Goal: Register for event/course

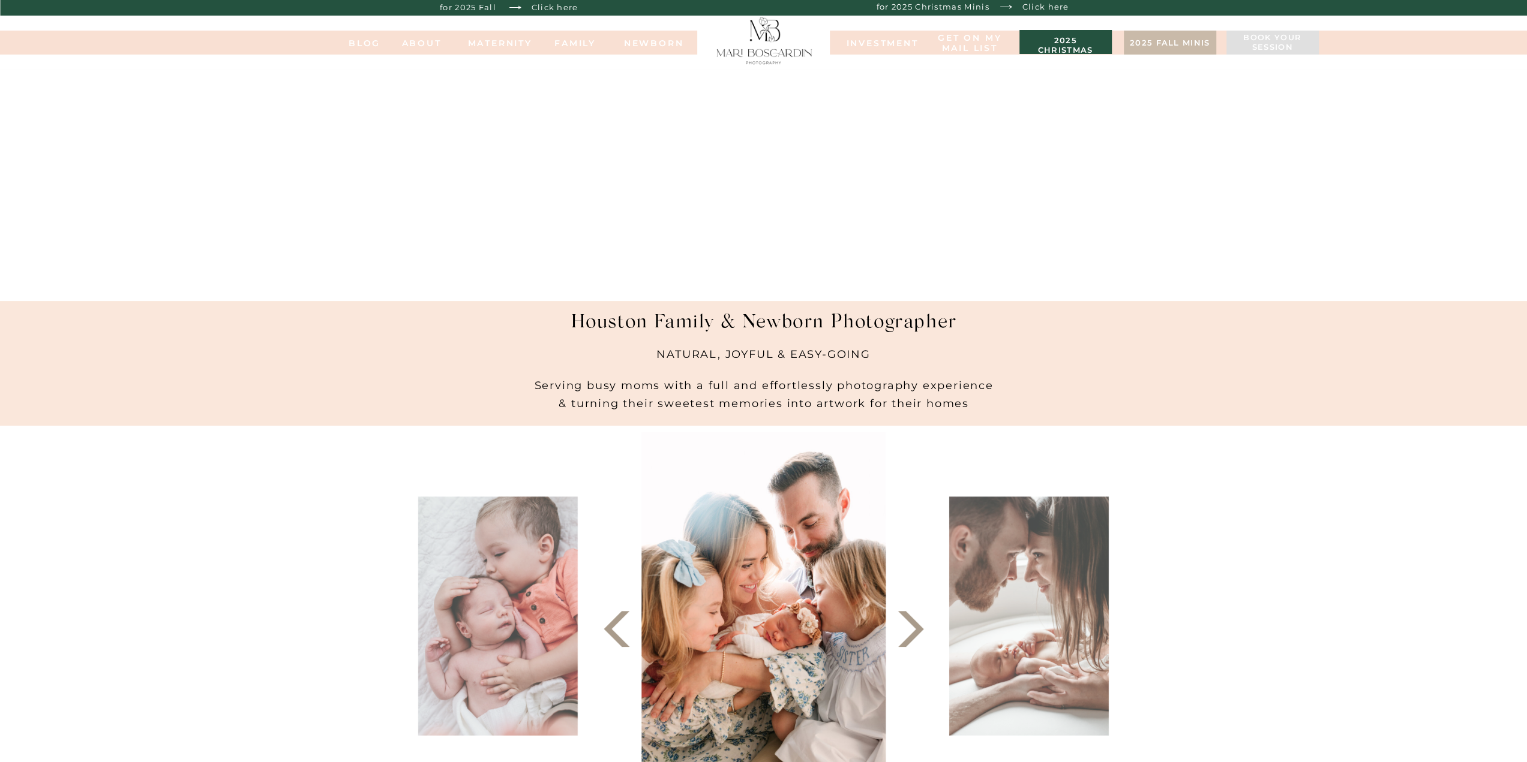
click at [1056, 40] on h3 "2025 christmas minis" at bounding box center [1065, 42] width 80 height 12
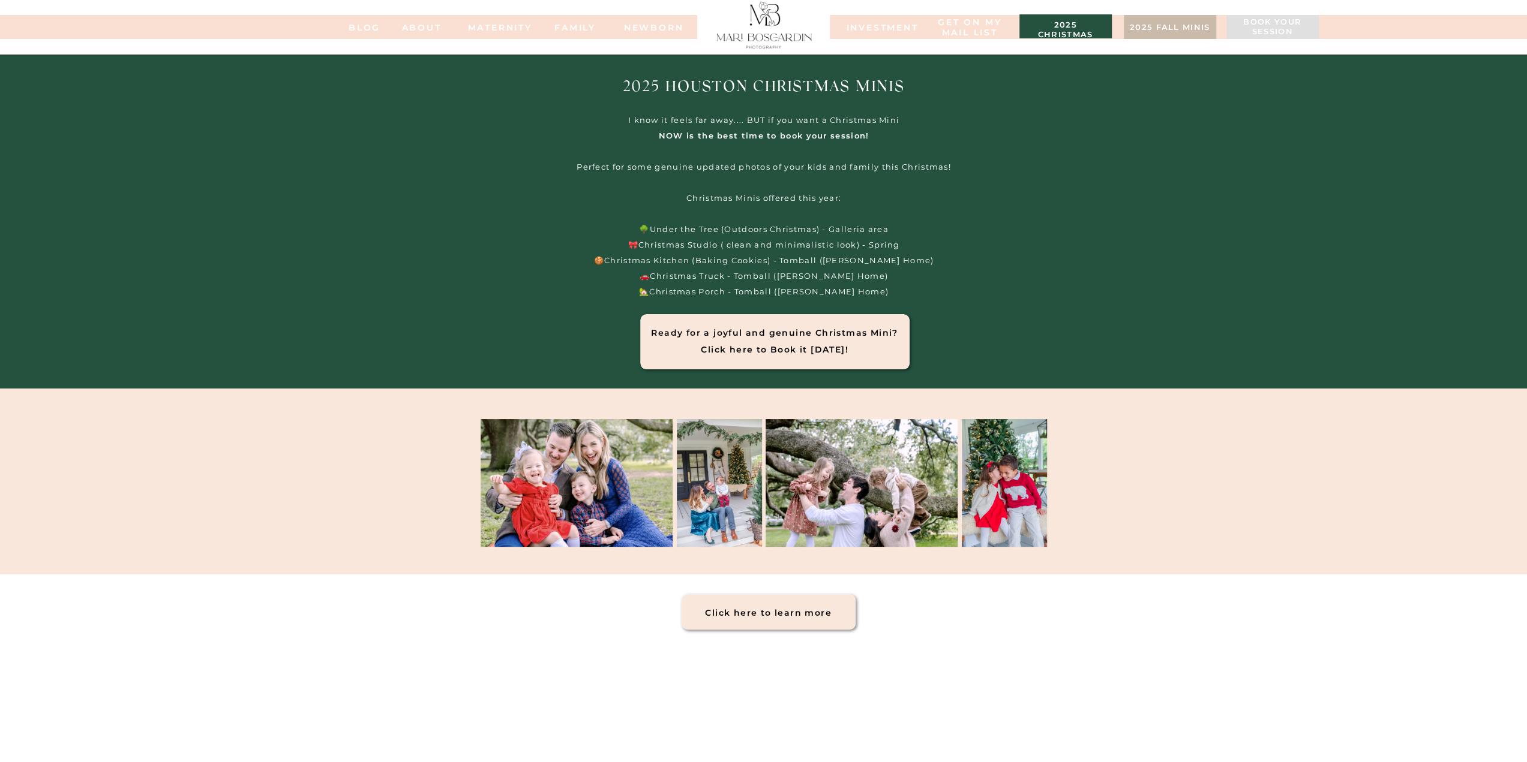
click at [824, 335] on h1 "Ready for a joyful and genuine Christmas Mini? Click here to Book it today!" at bounding box center [774, 334] width 253 height 19
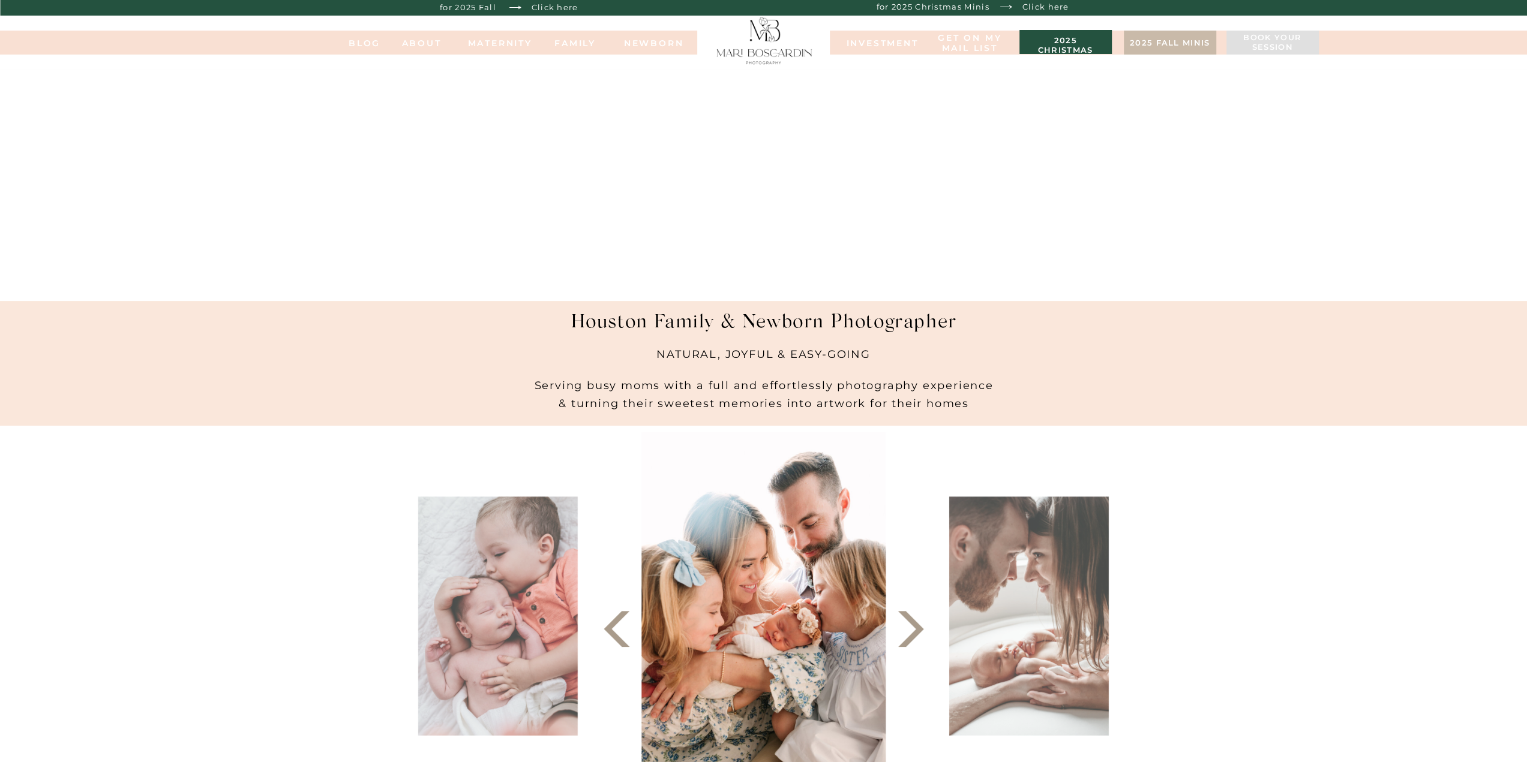
click at [1038, 39] on h3 "2025 christmas minis" at bounding box center [1065, 42] width 80 height 12
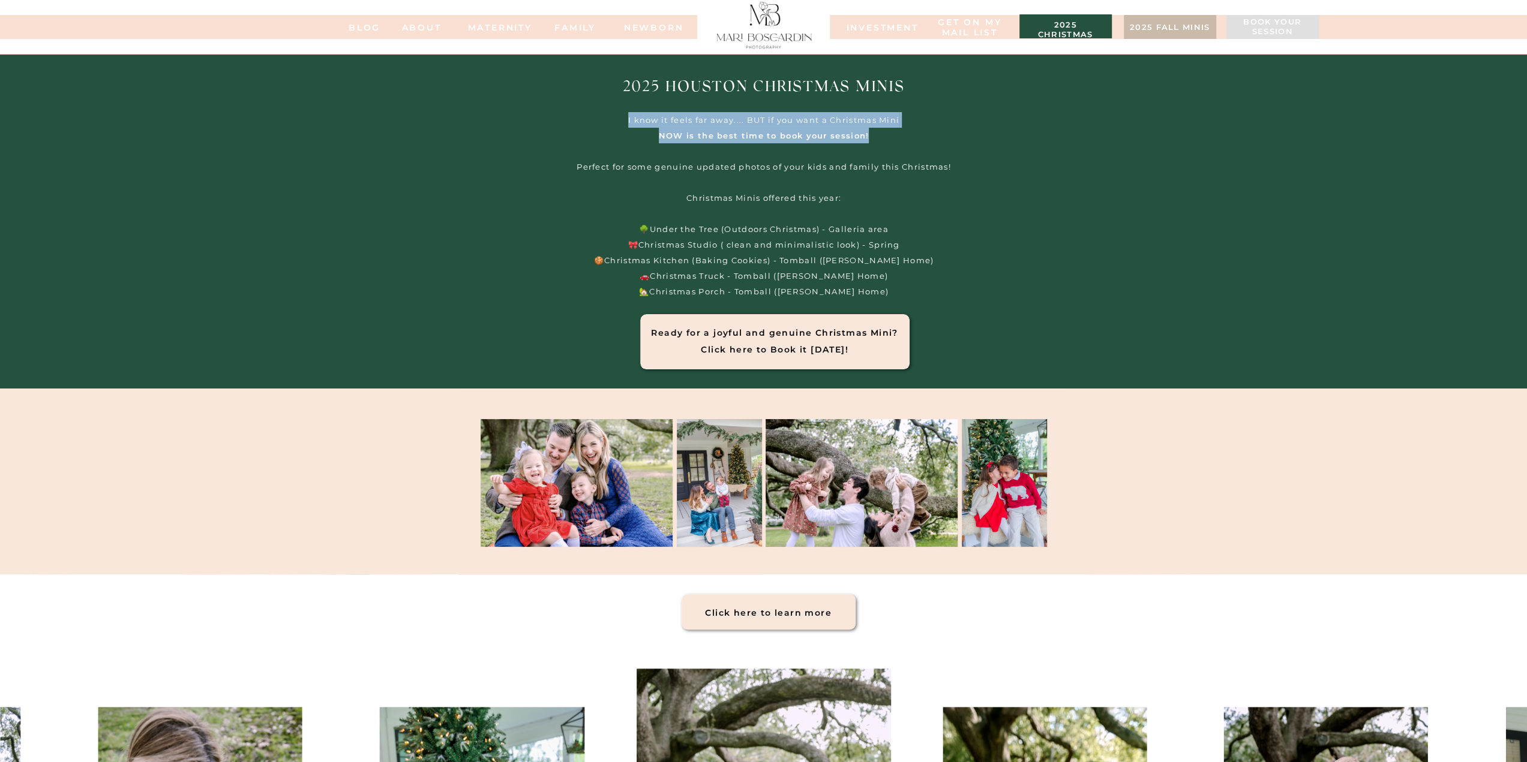
drag, startPoint x: 627, startPoint y: 119, endPoint x: 877, endPoint y: 134, distance: 249.9
click at [877, 134] on p "I know it feels far away.... BUT if you want a Christmas Mini NOW is the best t…" at bounding box center [763, 210] width 435 height 196
copy p "I know it feels far away.... BUT if you want a Christmas Mini NOW is the best t…"
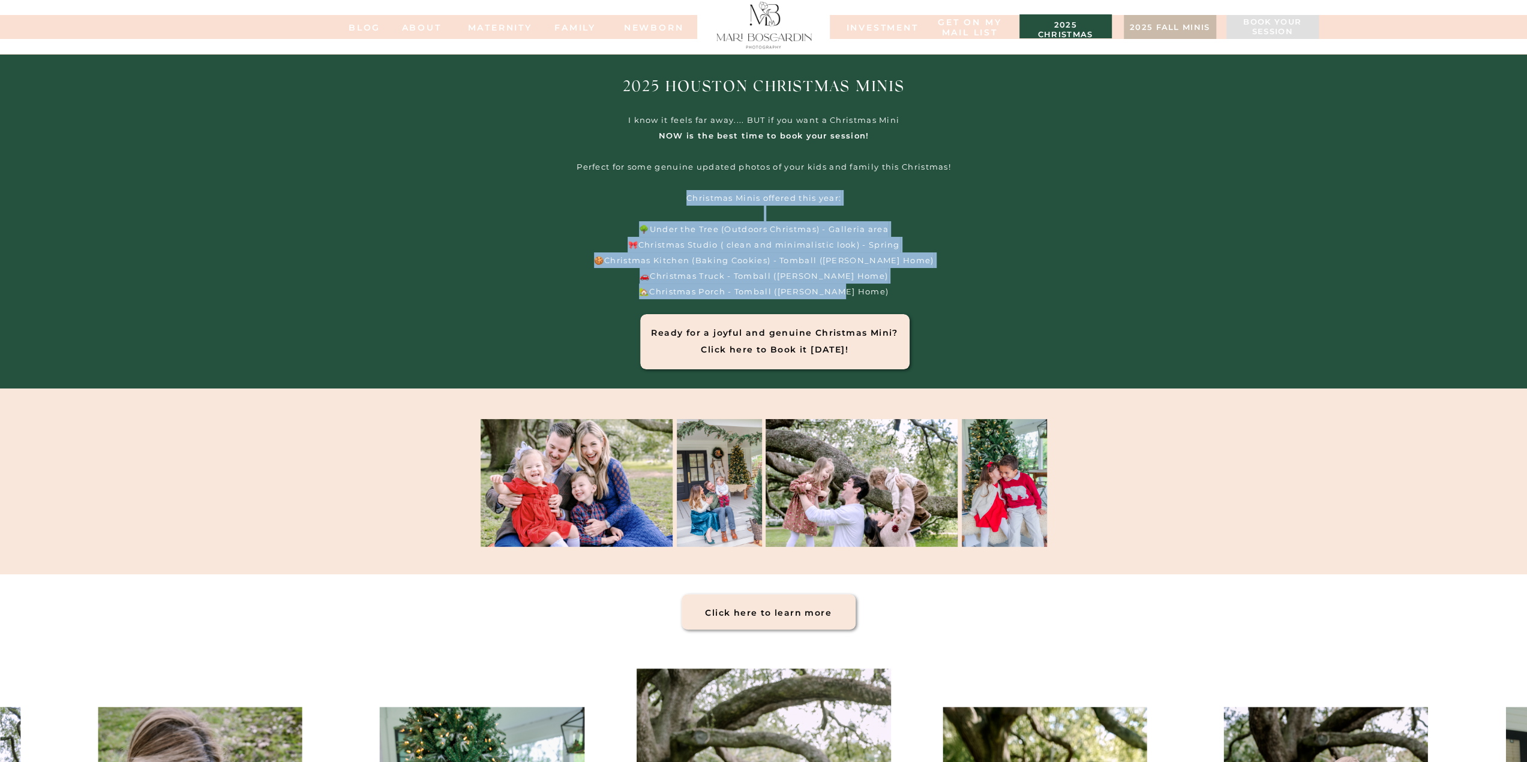
drag, startPoint x: 684, startPoint y: 200, endPoint x: 882, endPoint y: 292, distance: 217.9
click at [882, 292] on p "I know it feels far away.... BUT if you want a Christmas Mini NOW is the best t…" at bounding box center [763, 210] width 435 height 196
copy p "Christmas Minis offered this year: 🌳Under the Tree (Outdoors Christmas) - Galle…"
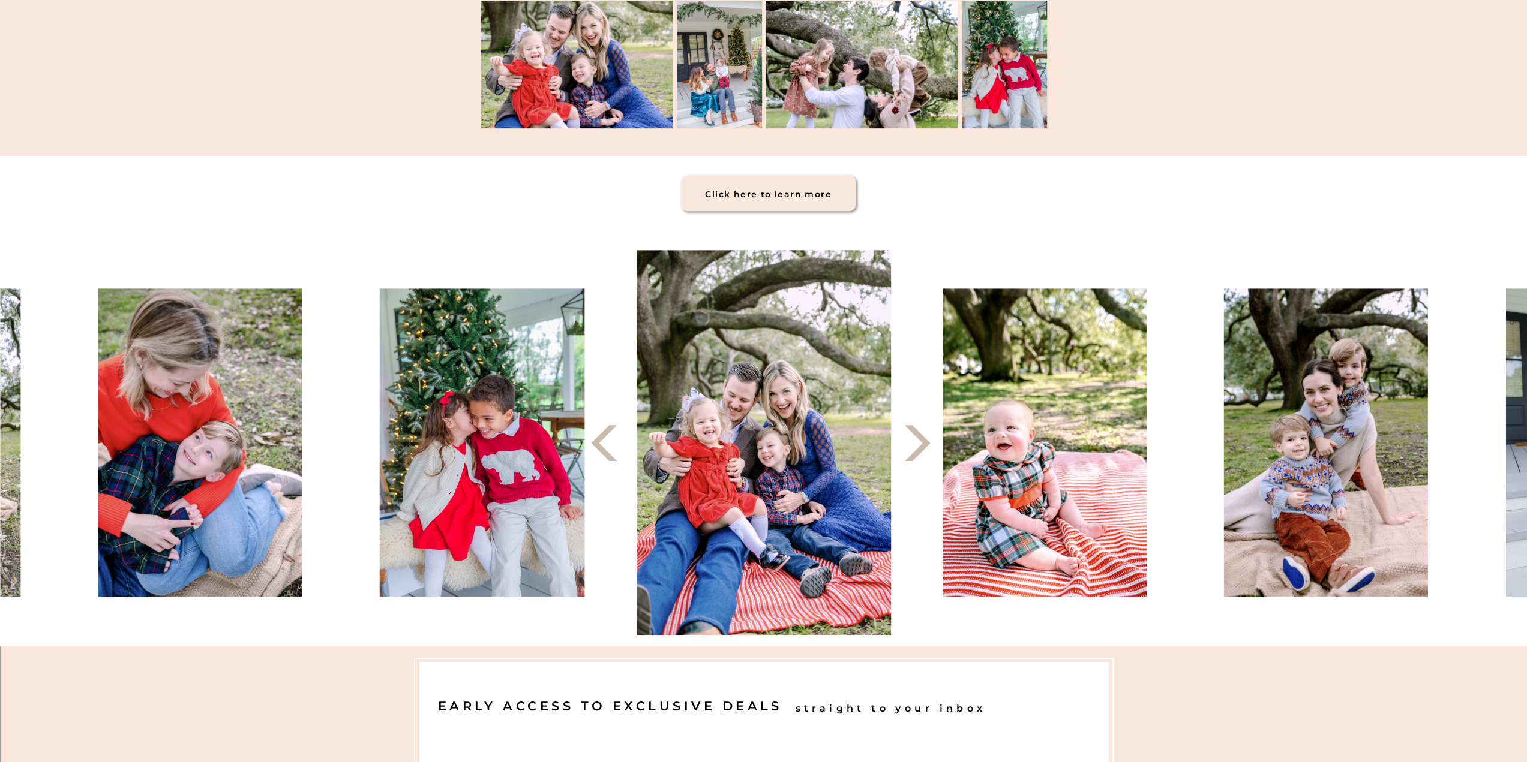
scroll to position [420, 0]
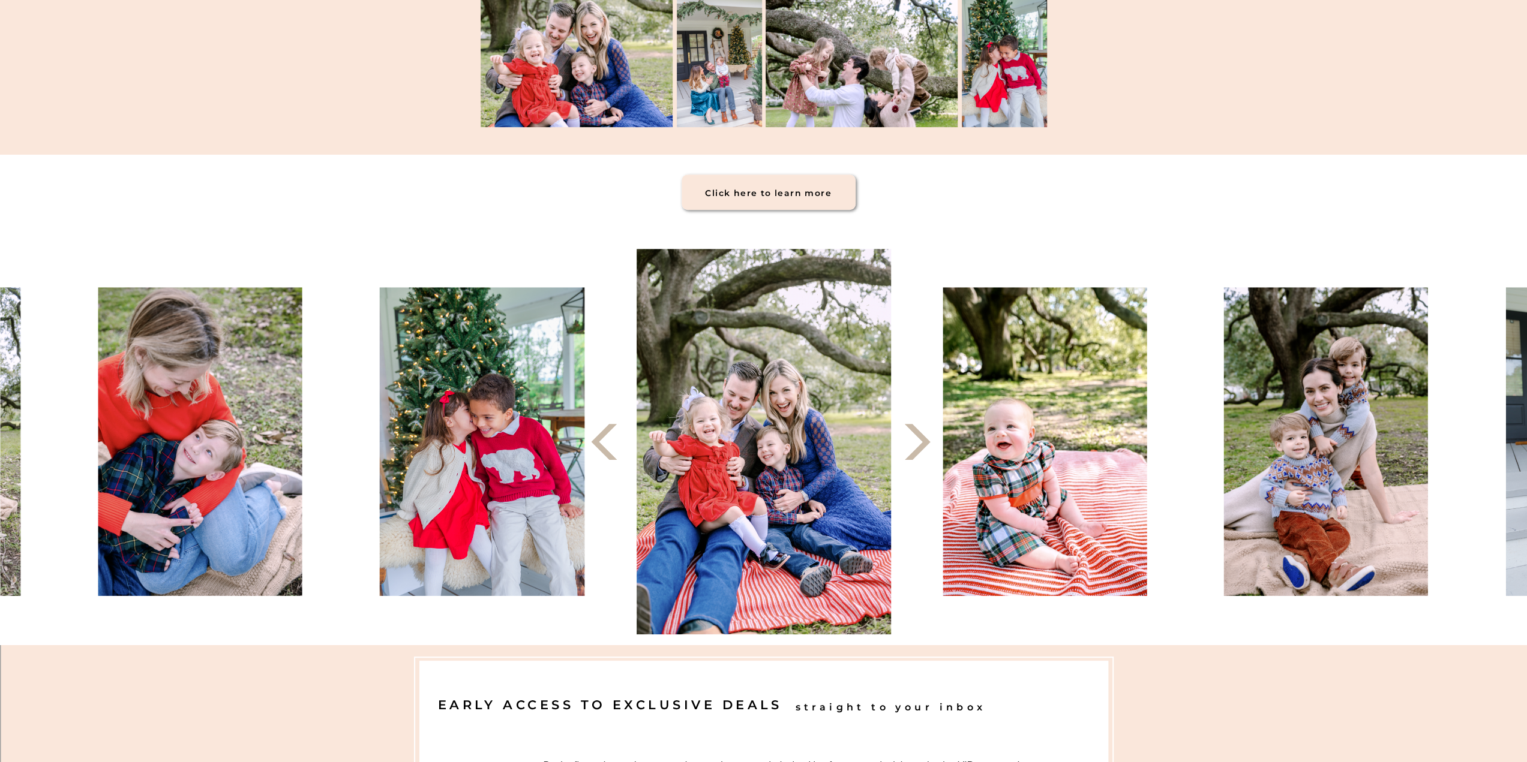
click at [921, 454] on icon at bounding box center [917, 442] width 47 height 47
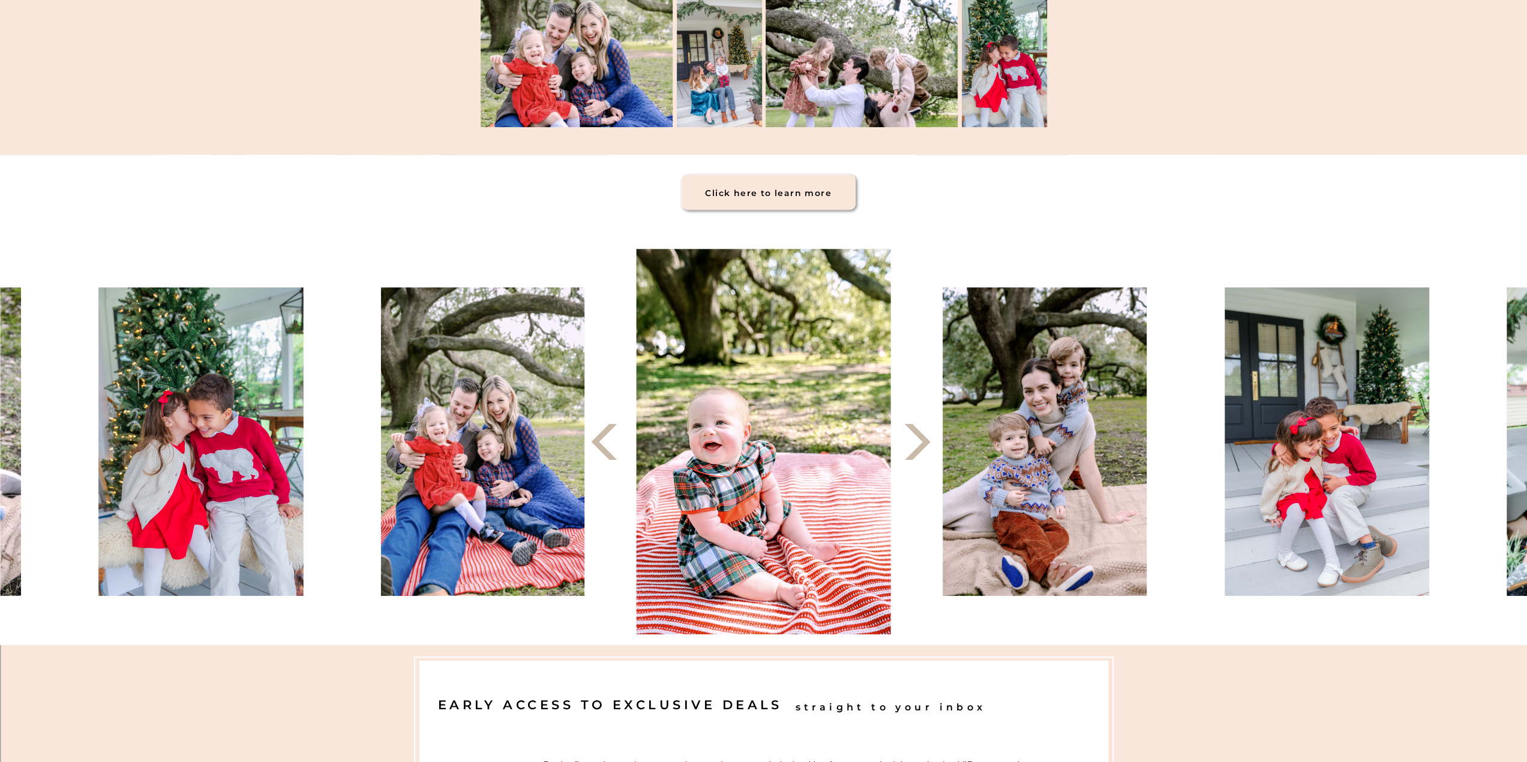
click at [921, 454] on icon at bounding box center [917, 442] width 47 height 47
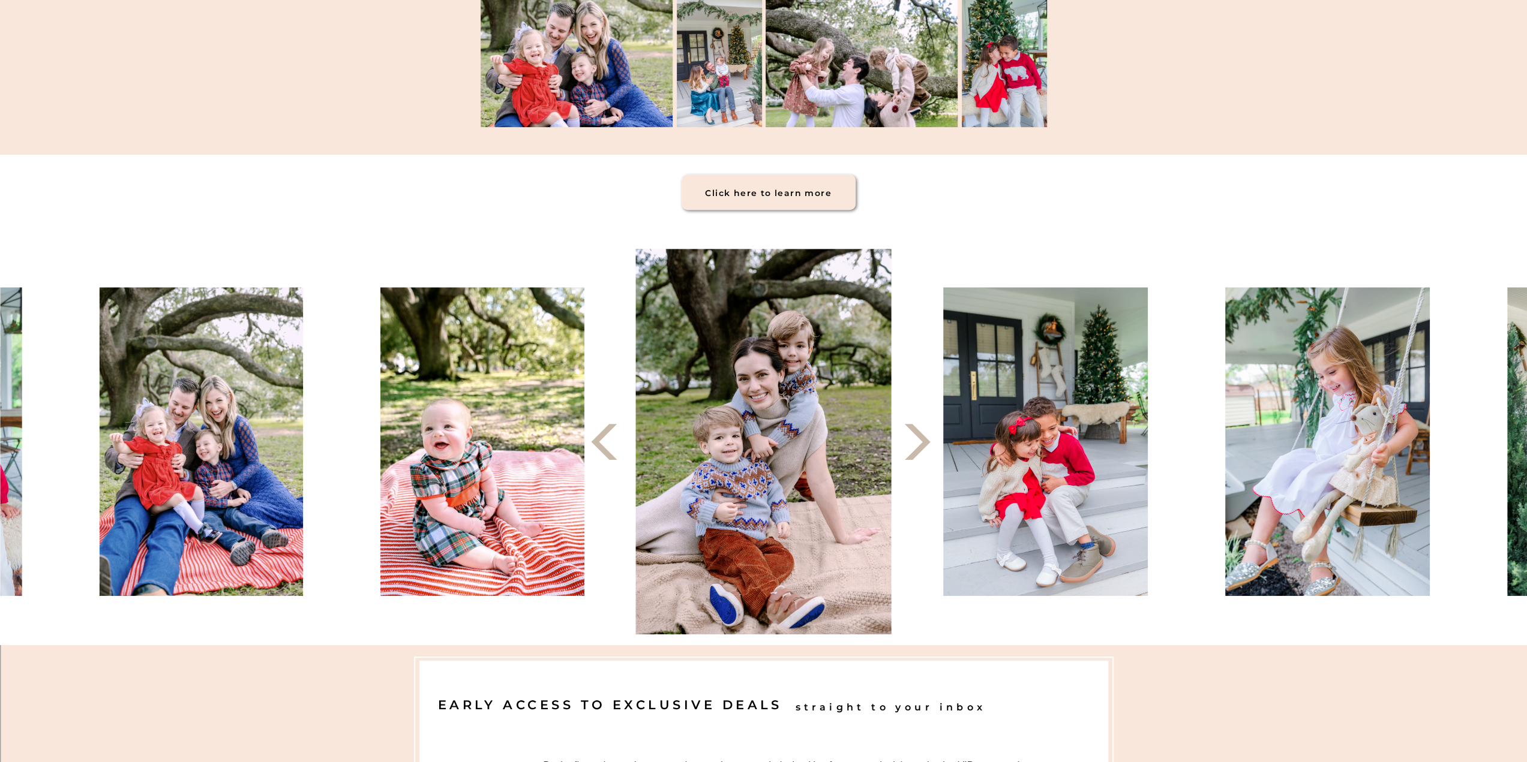
click at [921, 454] on icon at bounding box center [917, 442] width 47 height 47
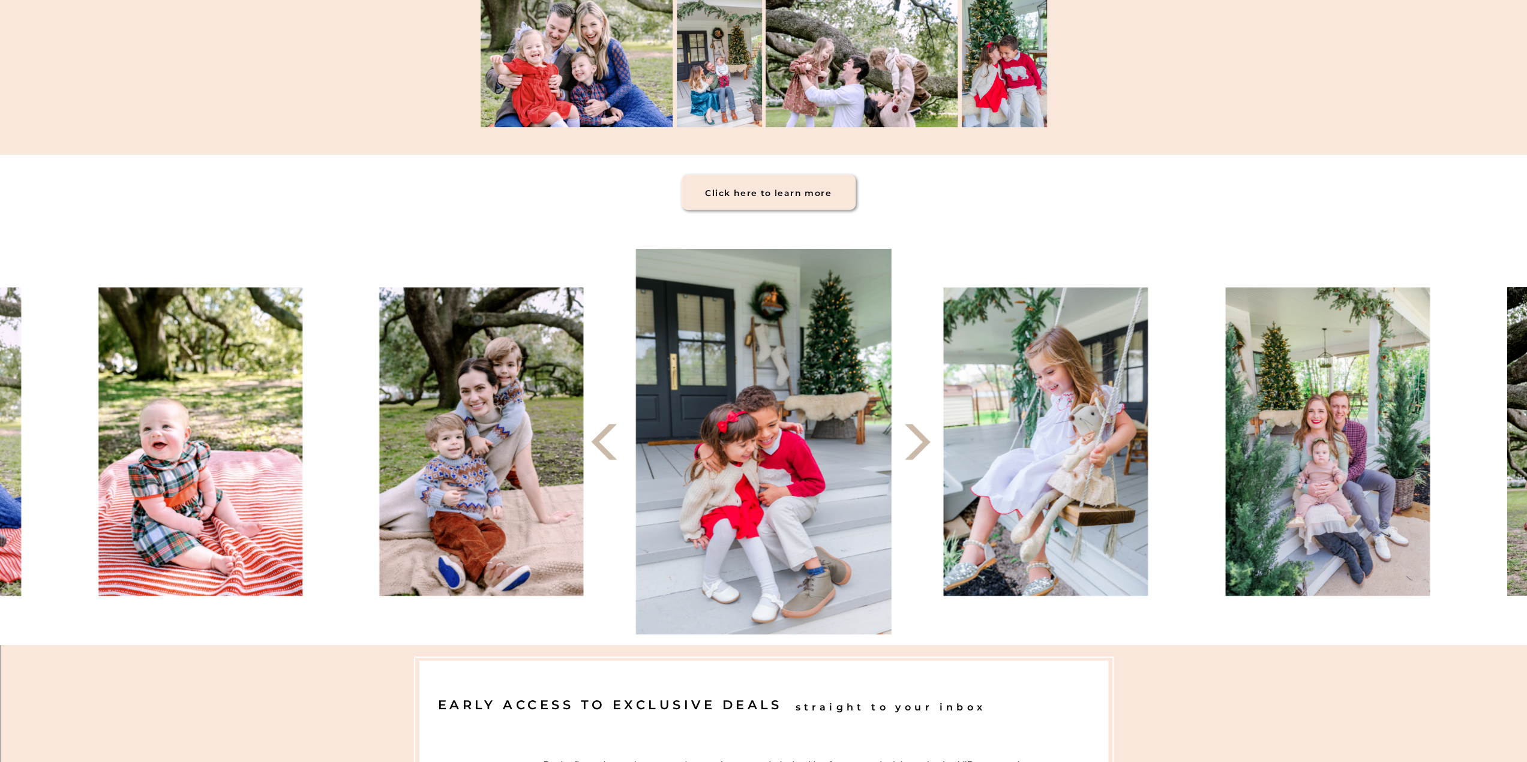
click at [921, 454] on icon at bounding box center [917, 442] width 47 height 47
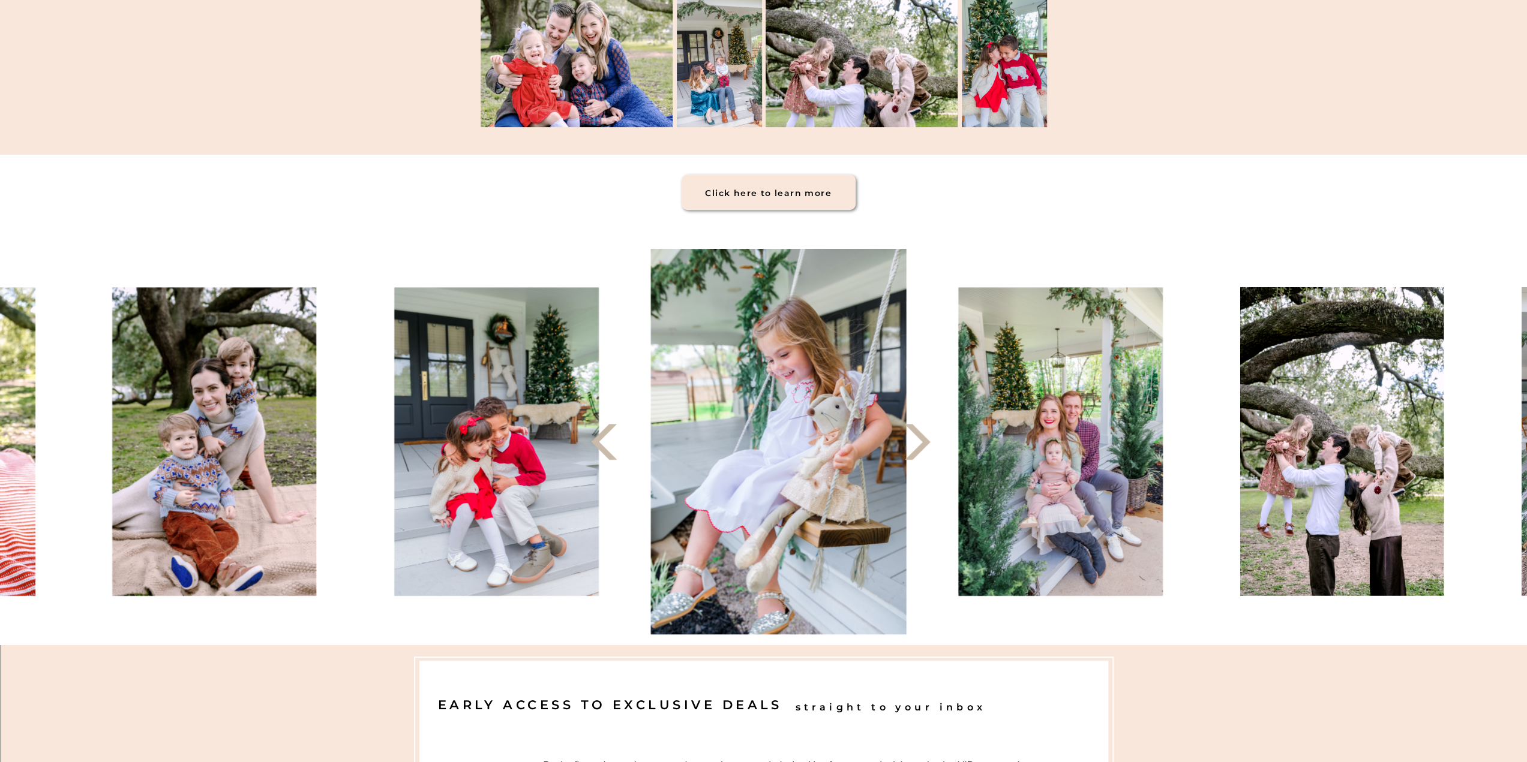
click at [921, 454] on icon at bounding box center [917, 442] width 47 height 47
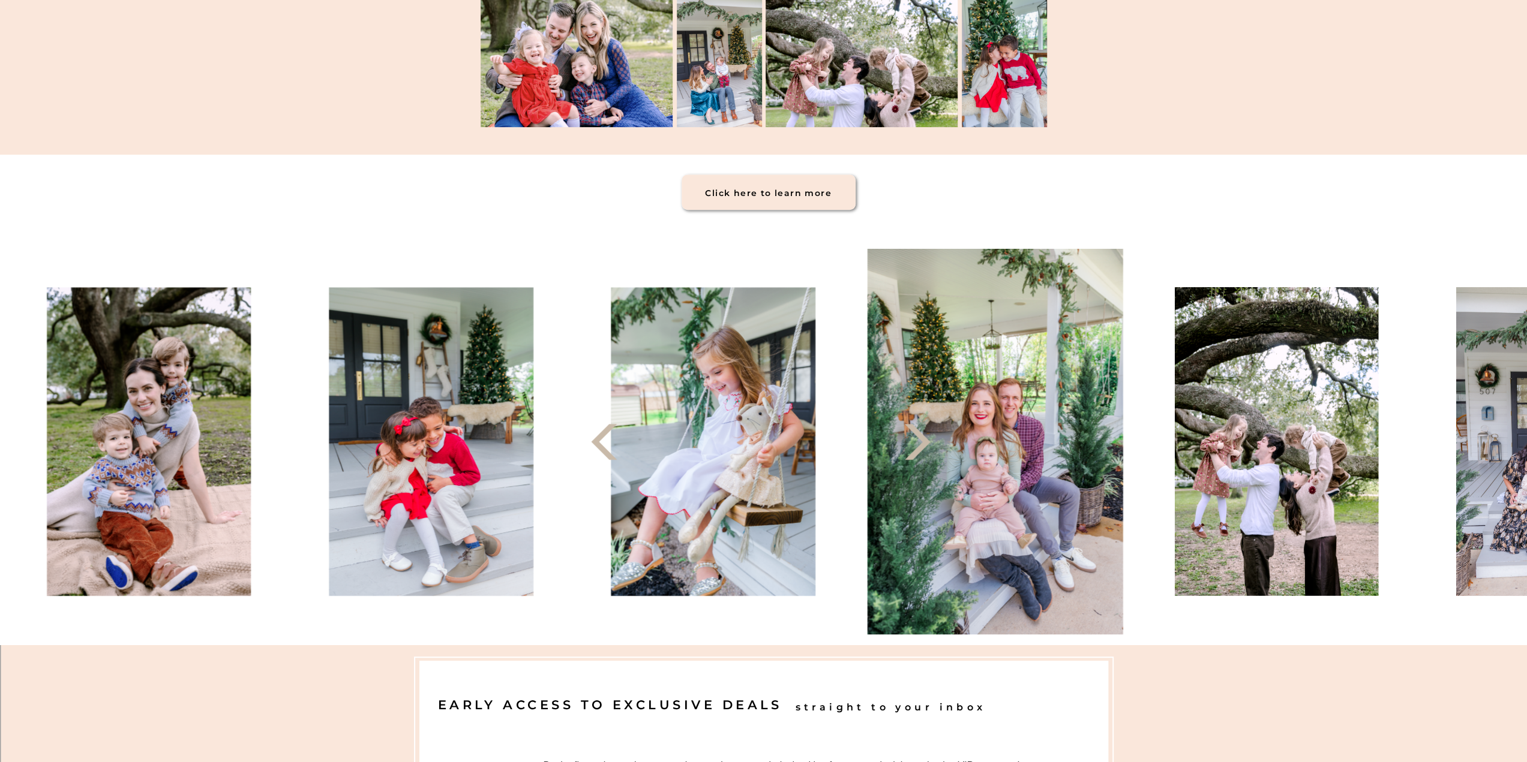
click at [921, 454] on icon at bounding box center [917, 442] width 47 height 47
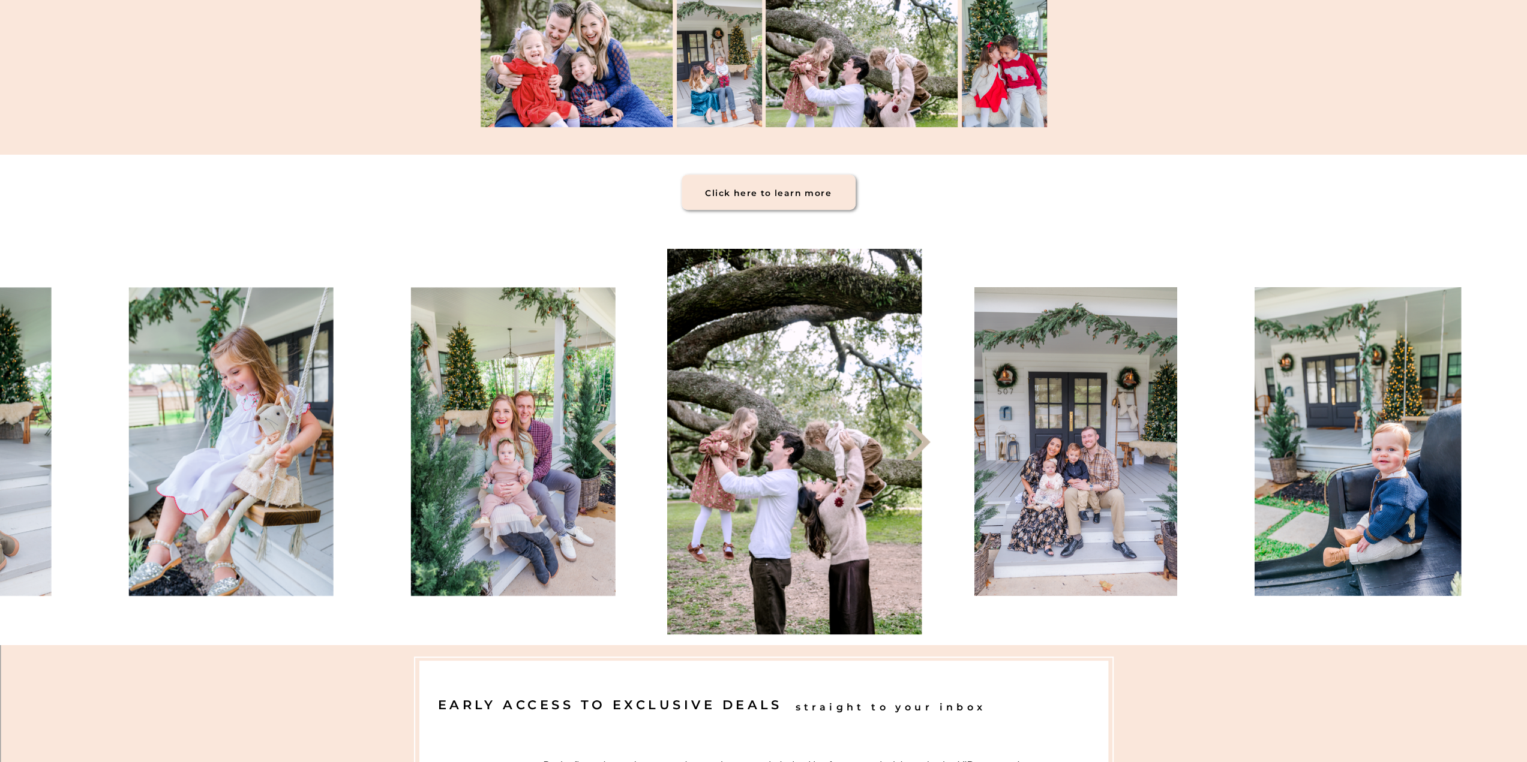
click at [921, 454] on icon at bounding box center [917, 442] width 47 height 47
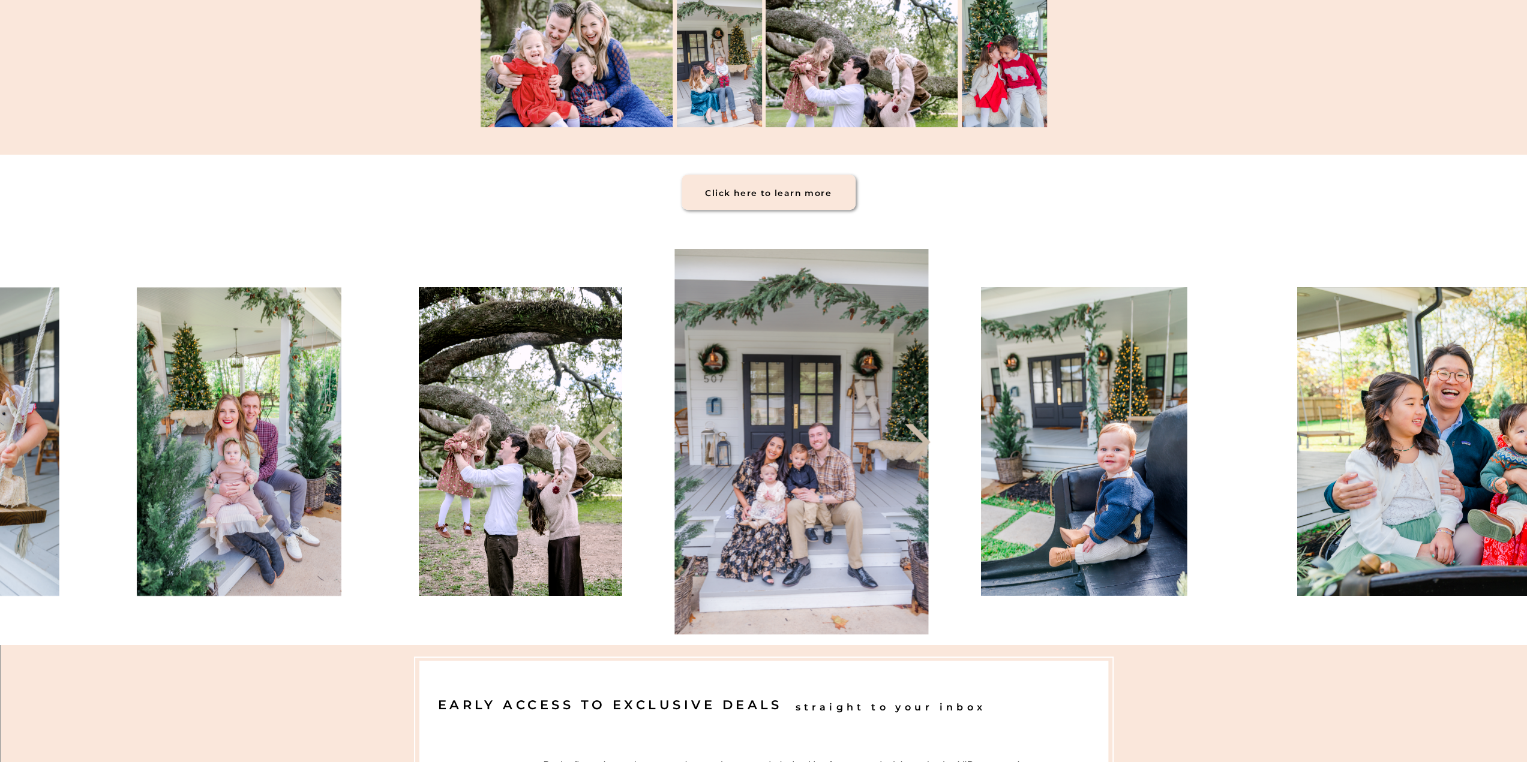
click at [921, 454] on icon at bounding box center [917, 442] width 47 height 47
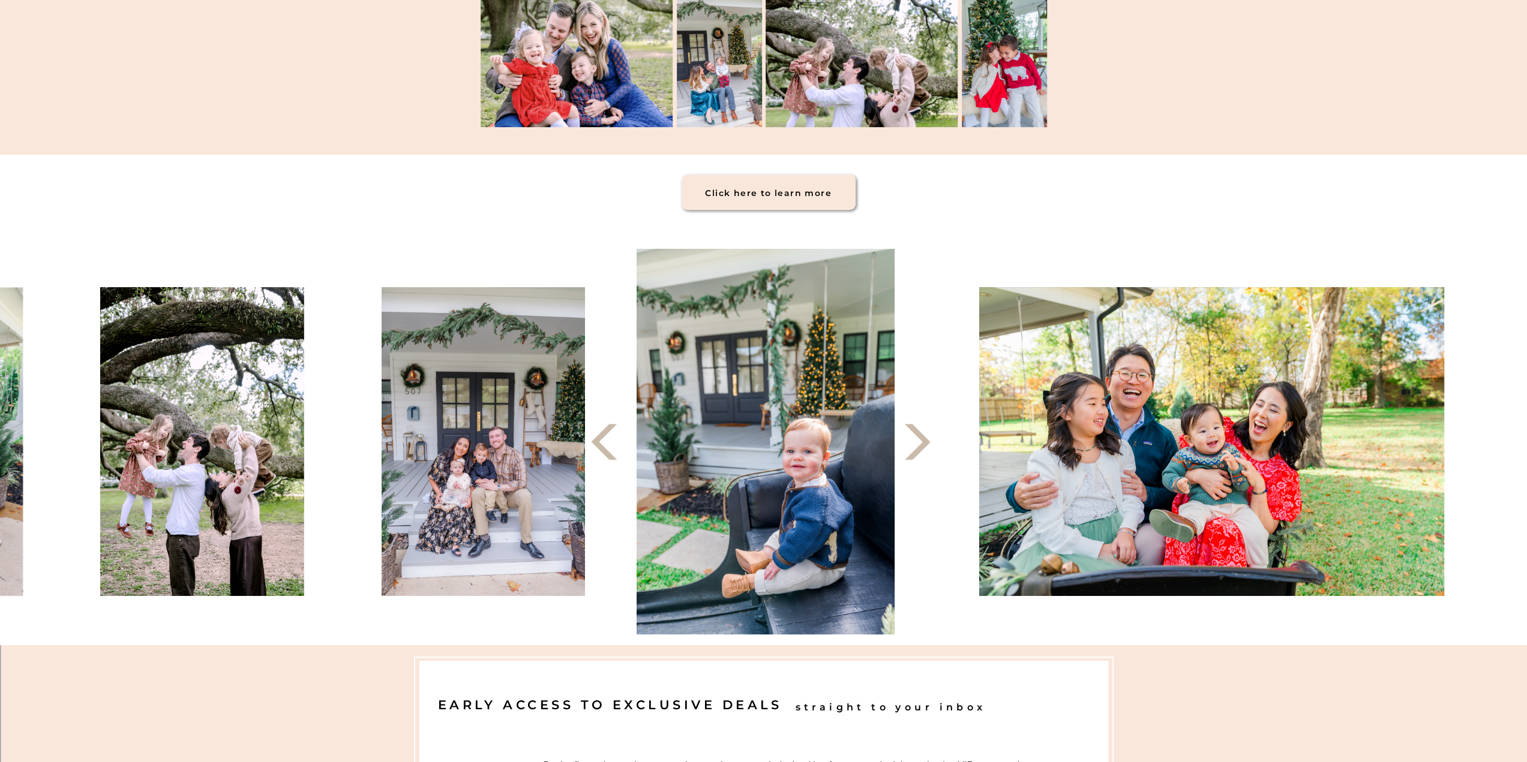
click at [921, 454] on icon at bounding box center [917, 442] width 47 height 47
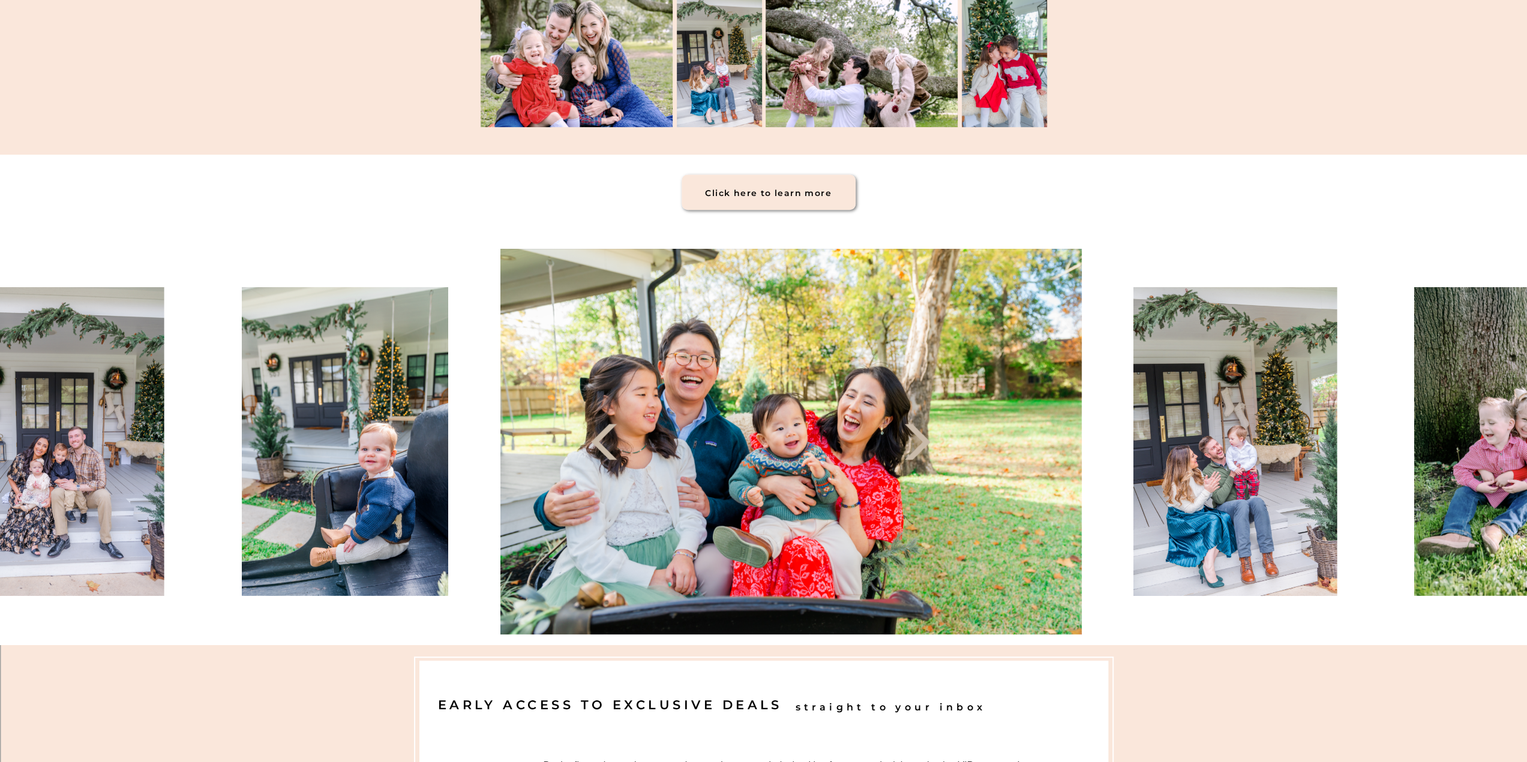
click at [921, 454] on icon at bounding box center [917, 442] width 47 height 47
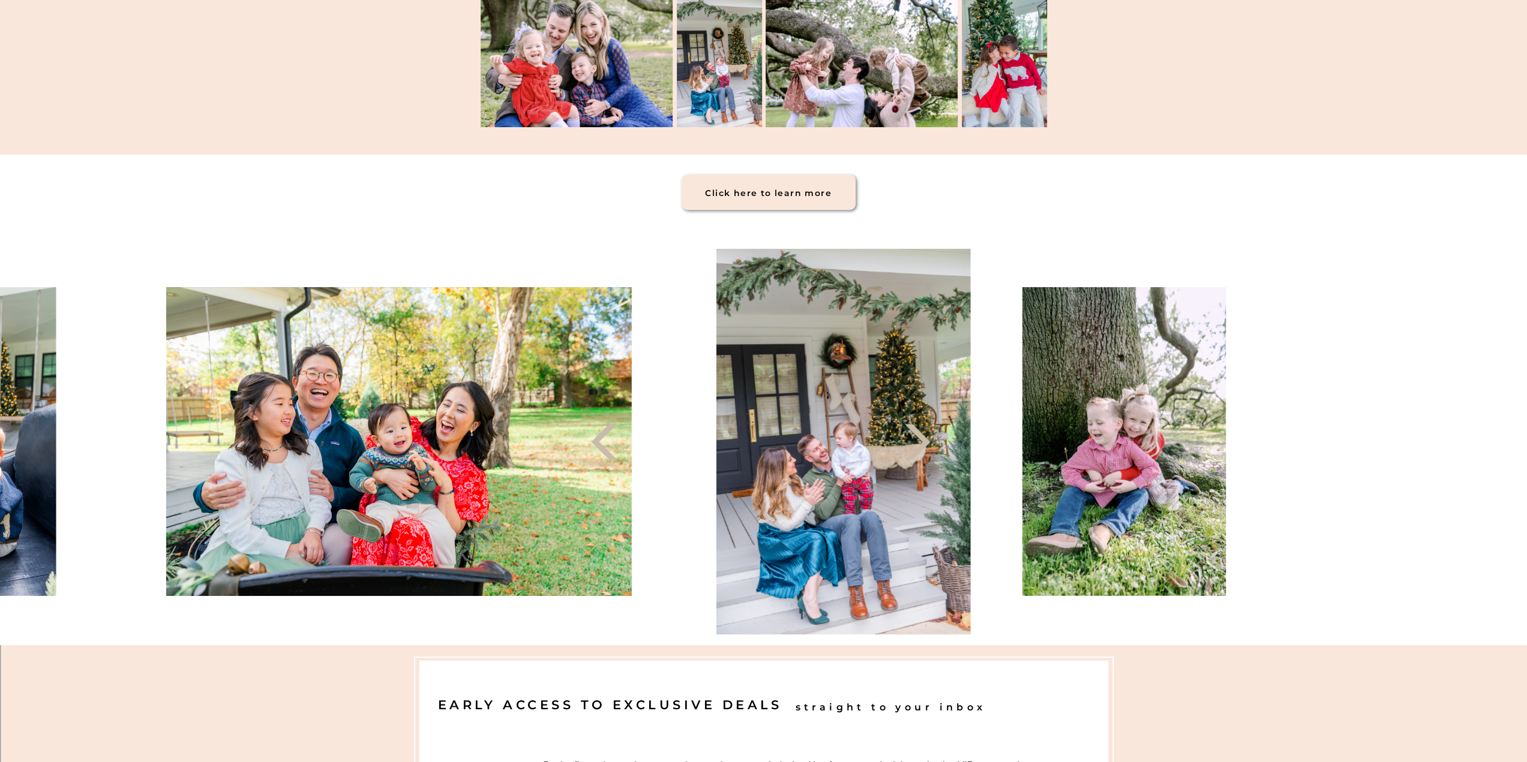
click at [921, 454] on icon at bounding box center [917, 442] width 47 height 47
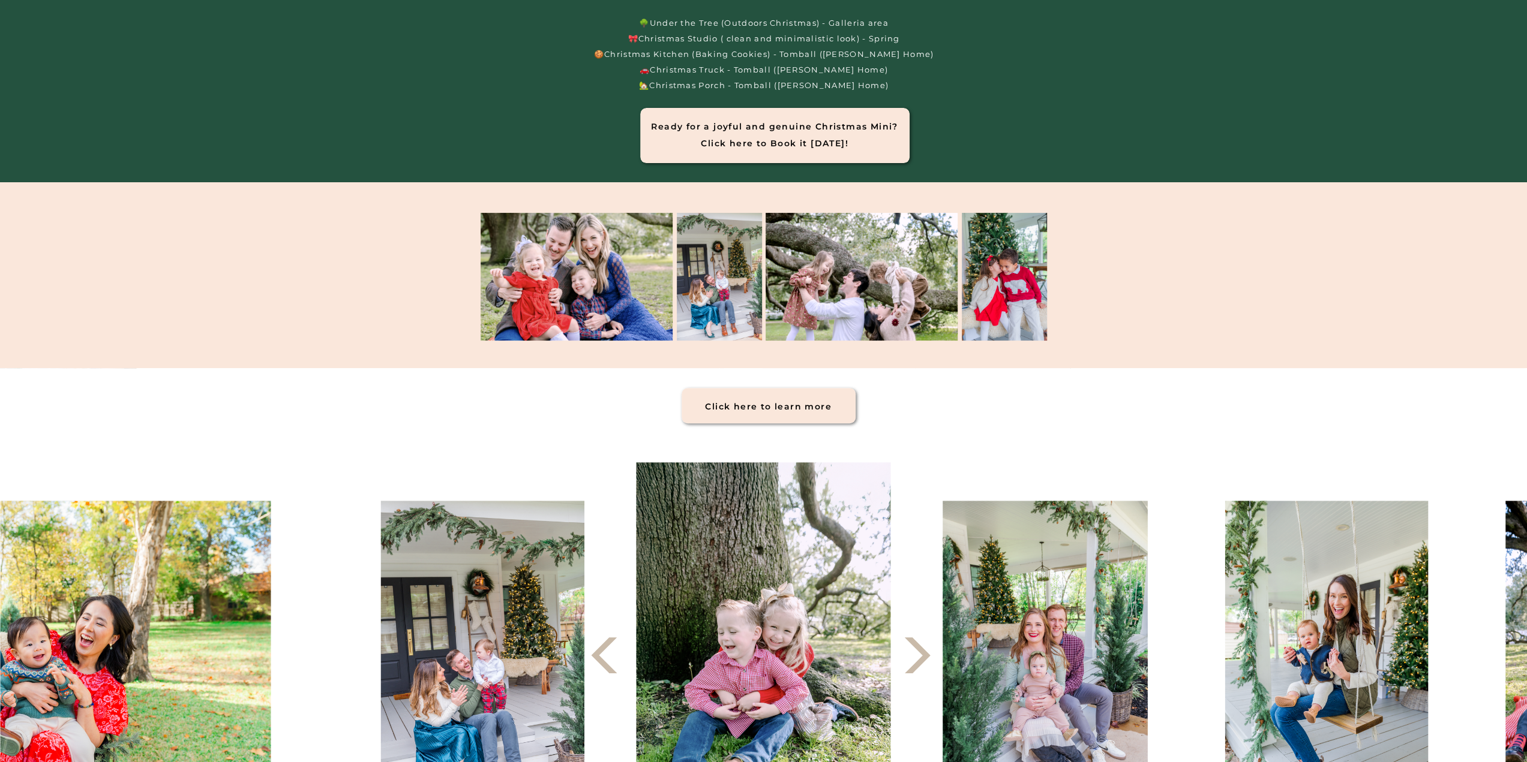
scroll to position [180, 0]
